Goal: Task Accomplishment & Management: Use online tool/utility

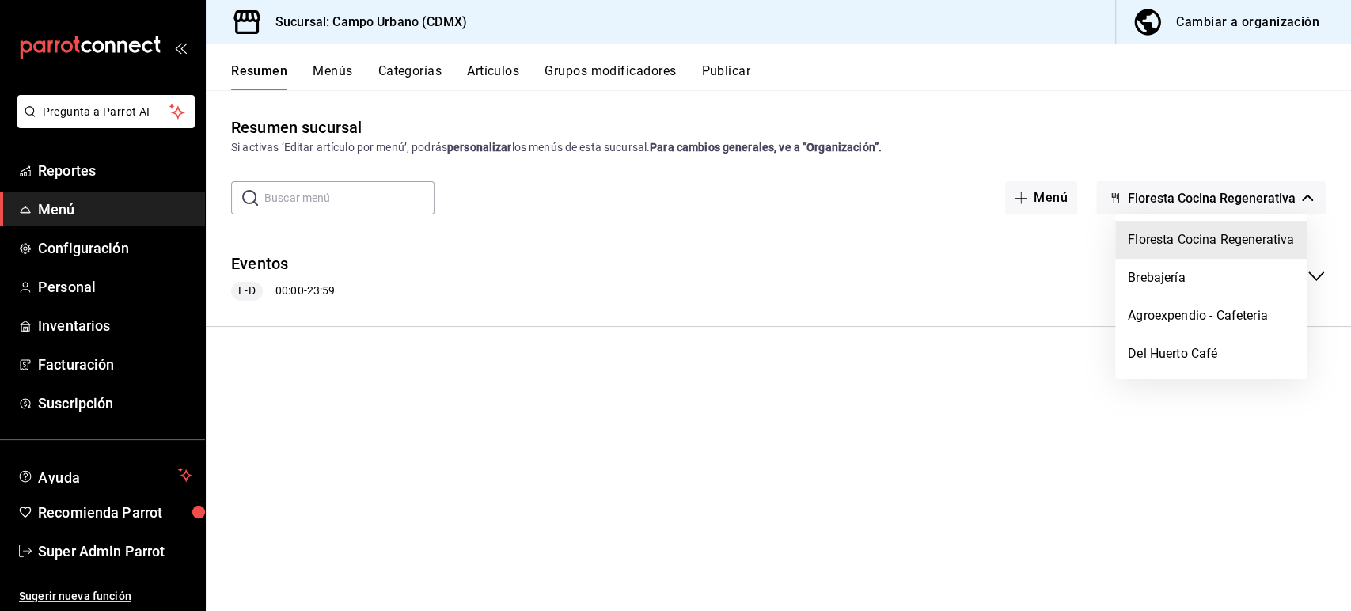
click at [127, 253] on div at bounding box center [675, 305] width 1351 height 611
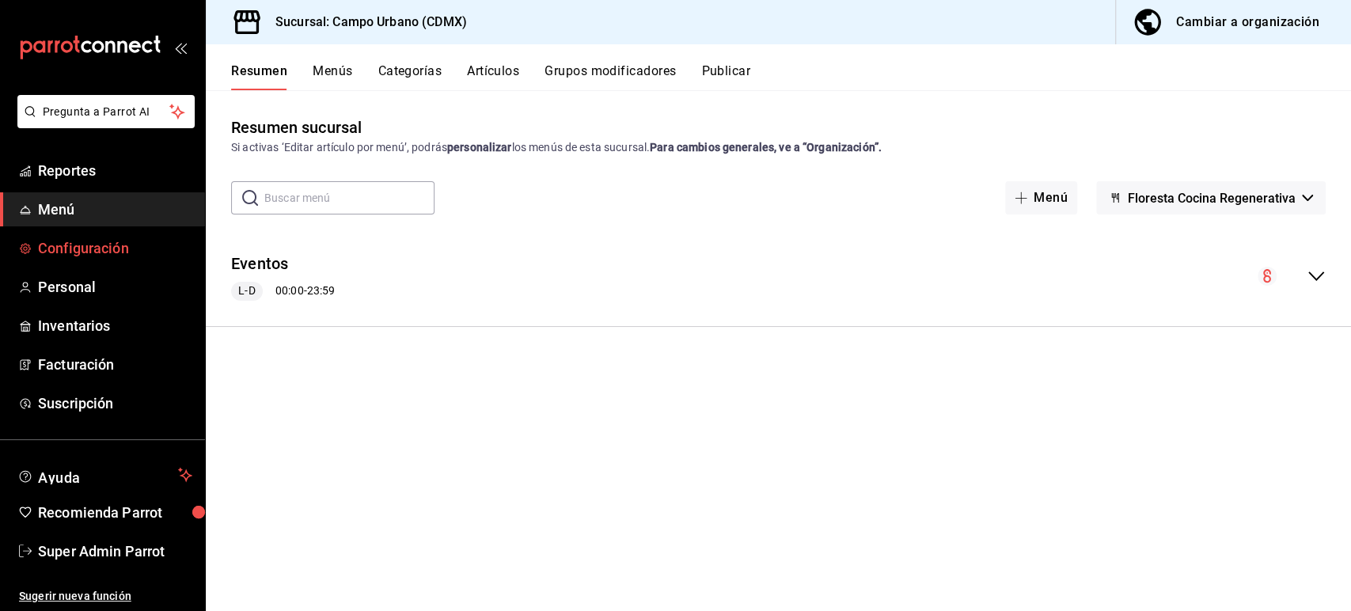
click at [116, 253] on span "Configuración" at bounding box center [115, 247] width 154 height 21
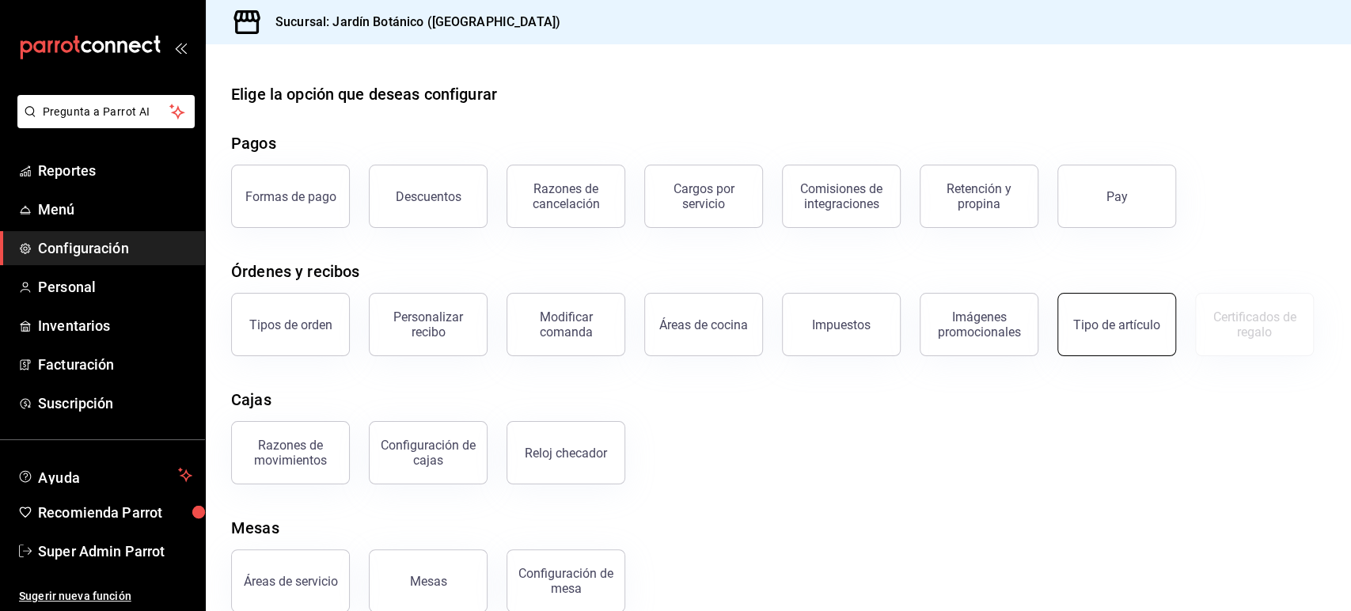
click at [1108, 328] on div "Tipo de artículo" at bounding box center [1116, 324] width 87 height 15
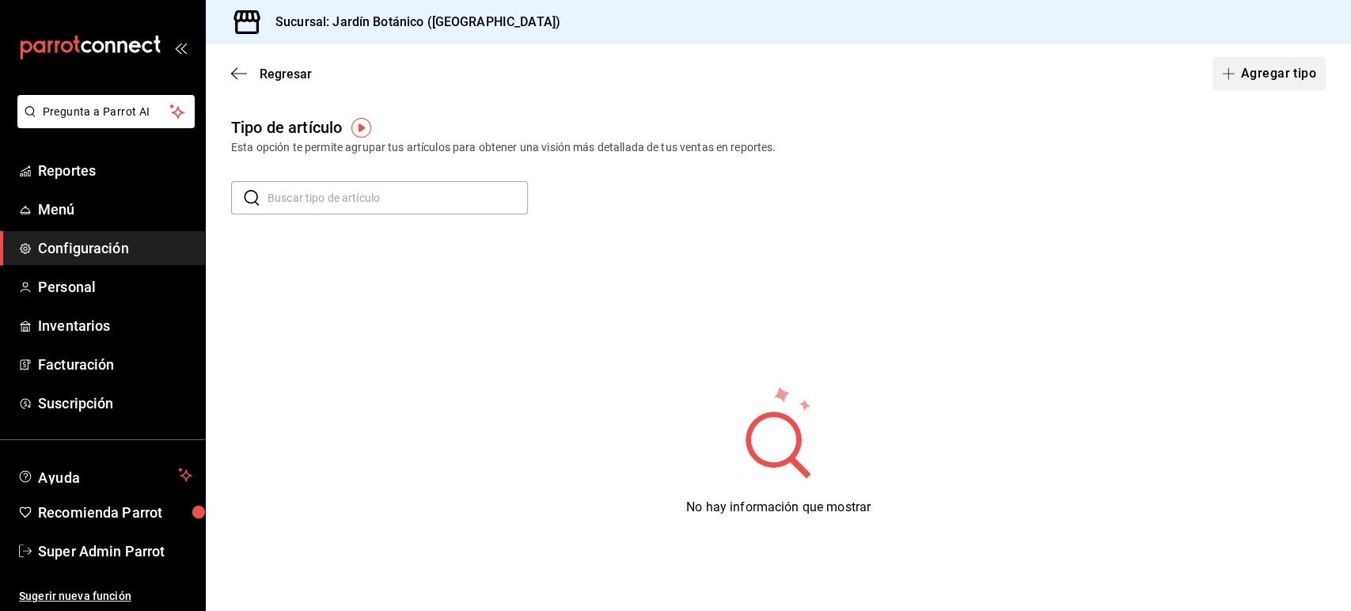
click at [1248, 74] on button "Agregar tipo" at bounding box center [1270, 73] width 114 height 33
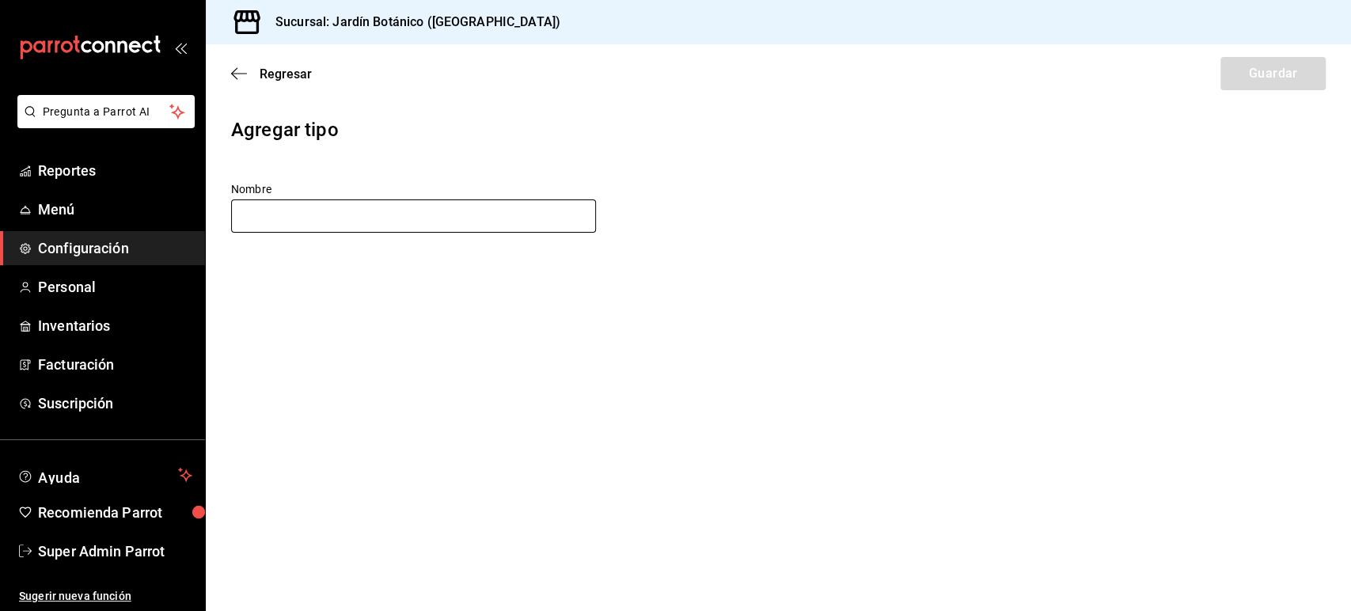
click at [350, 226] on input "text" at bounding box center [413, 215] width 365 height 33
click at [237, 75] on icon "button" at bounding box center [239, 73] width 16 height 14
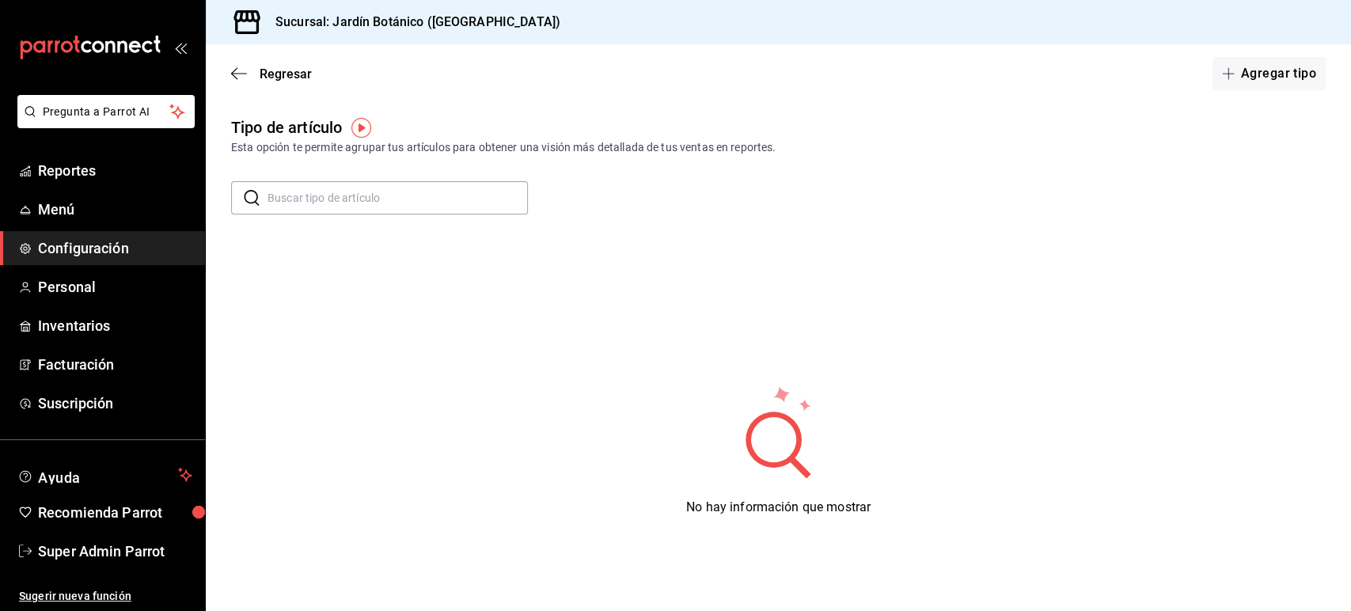
click at [366, 127] on img "button" at bounding box center [361, 128] width 20 height 20
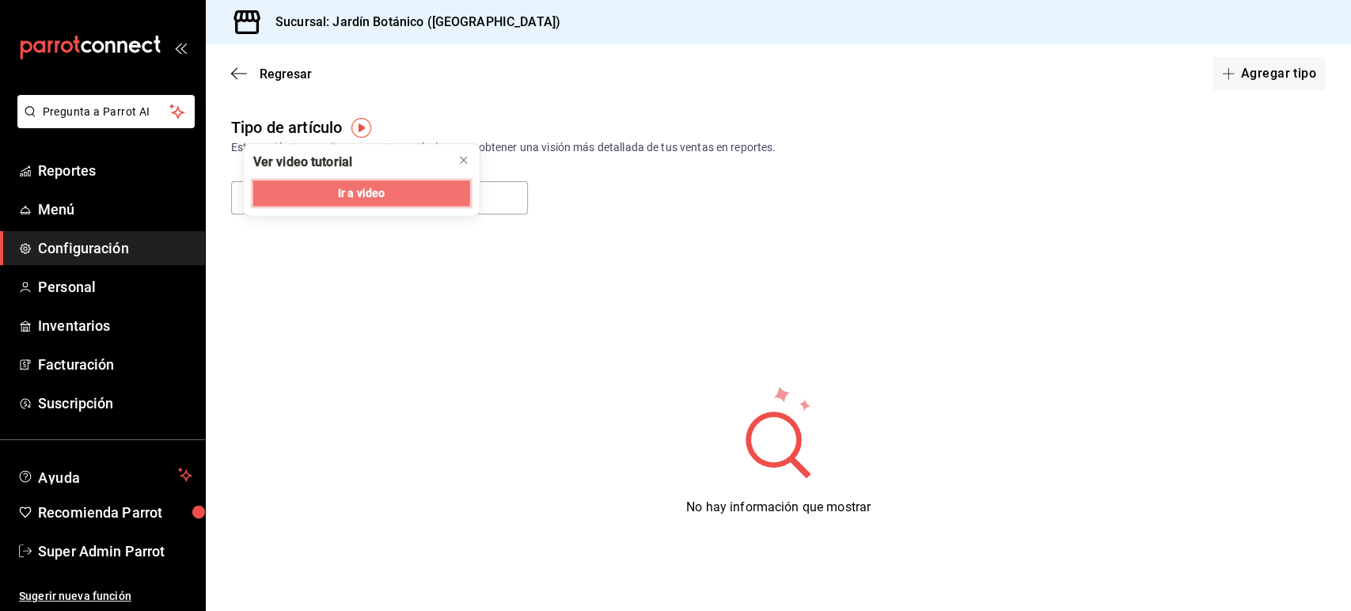
click at [329, 199] on button "Ir a video" at bounding box center [361, 192] width 217 height 25
